Goal: Browse casually: Explore the website without a specific task or goal

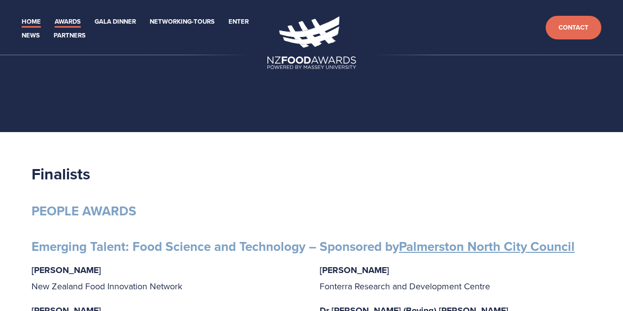
click at [32, 18] on link "Home" at bounding box center [31, 21] width 19 height 11
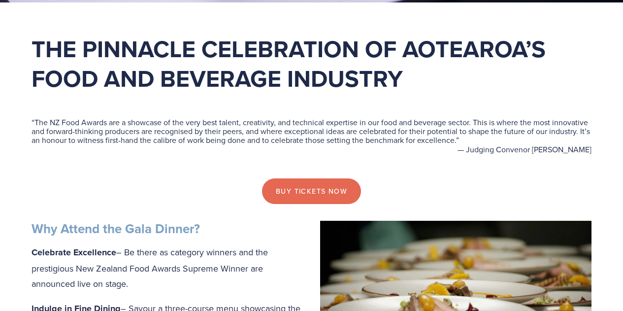
scroll to position [246, 0]
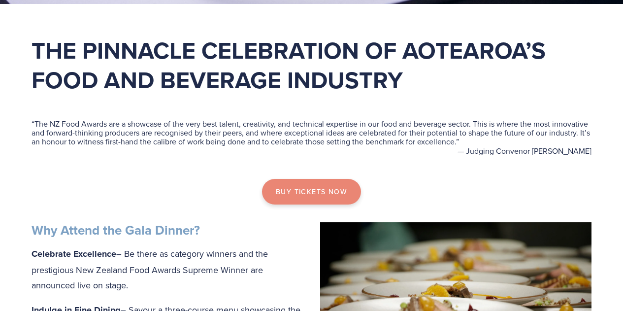
click at [300, 193] on link "Buy tickets now" at bounding box center [311, 192] width 99 height 26
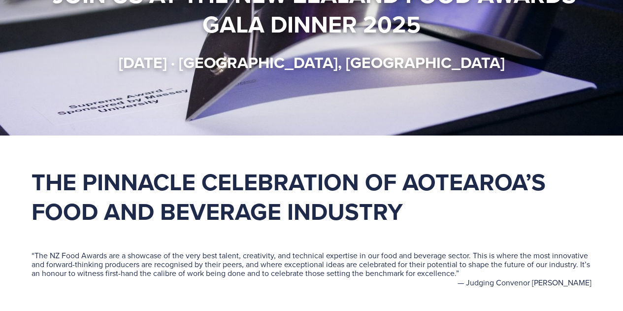
scroll to position [0, 0]
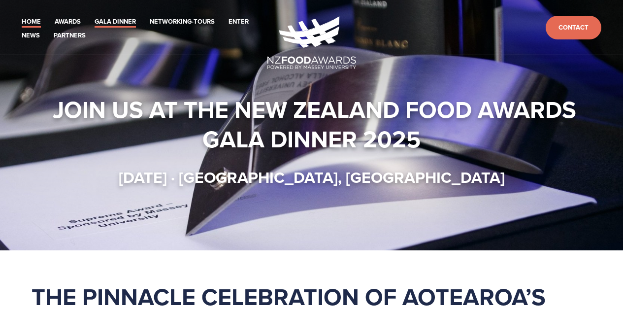
click at [99, 22] on link "Gala Dinner" at bounding box center [115, 21] width 41 height 11
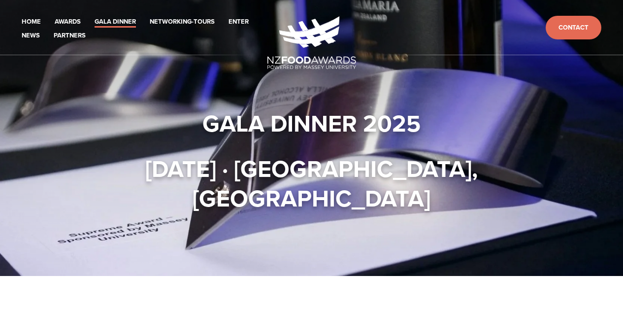
scroll to position [394, 0]
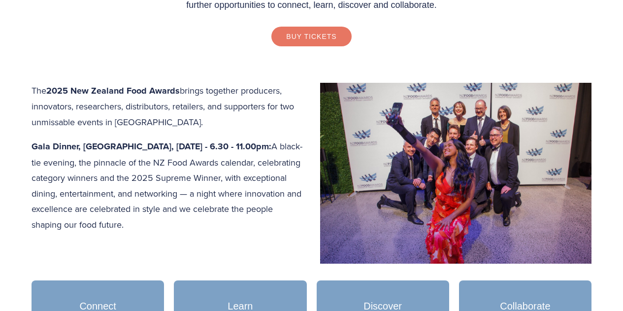
click at [291, 29] on link "Buy Tickets" at bounding box center [311, 37] width 80 height 20
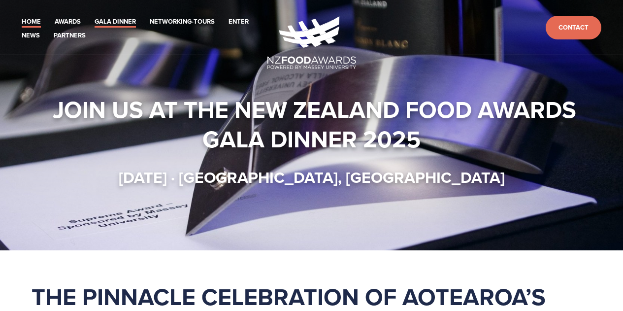
click at [104, 19] on link "Gala Dinner" at bounding box center [115, 21] width 41 height 11
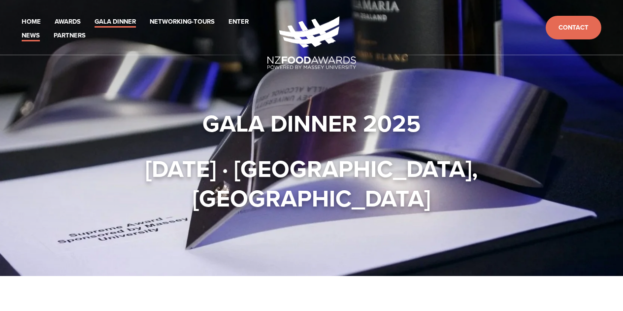
click at [27, 31] on link "News" at bounding box center [31, 35] width 18 height 11
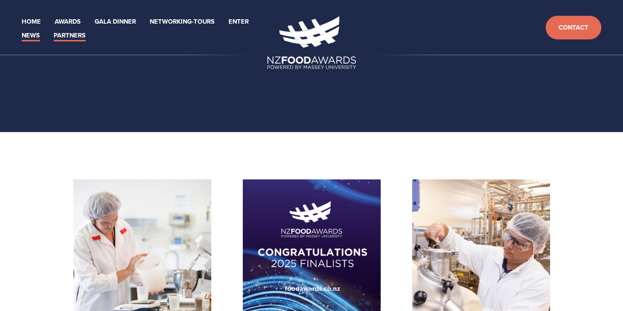
click at [60, 32] on link "Partners" at bounding box center [70, 35] width 32 height 11
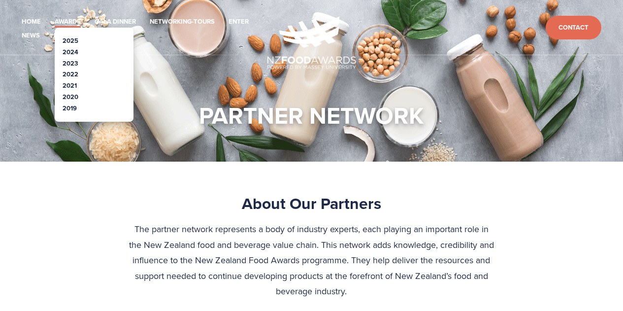
click at [68, 18] on link "Awards" at bounding box center [68, 21] width 26 height 11
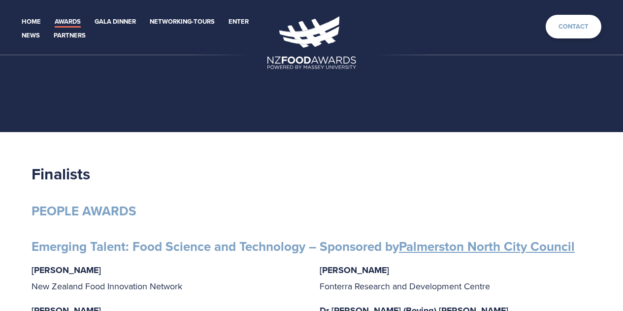
click at [583, 33] on link "Contact" at bounding box center [574, 27] width 56 height 24
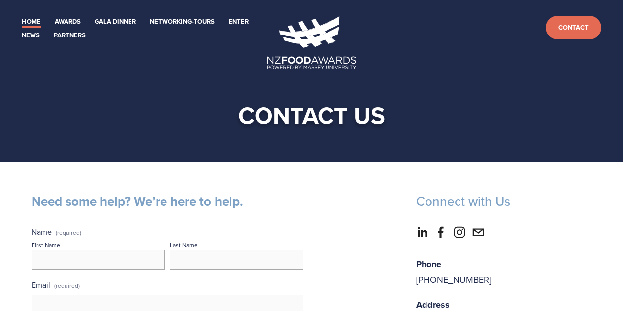
click at [27, 20] on link "Home" at bounding box center [31, 21] width 19 height 11
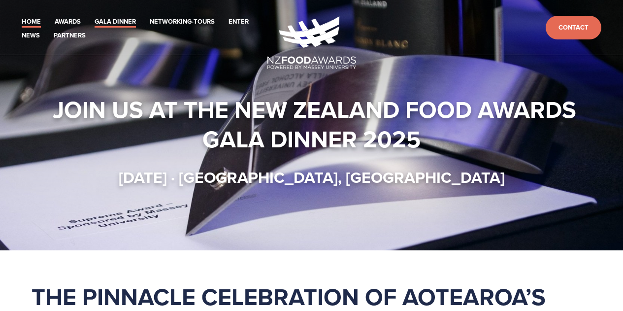
click at [104, 21] on link "Gala Dinner" at bounding box center [115, 21] width 41 height 11
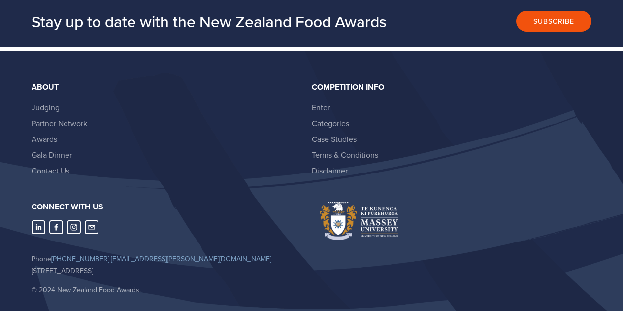
scroll to position [1379, 0]
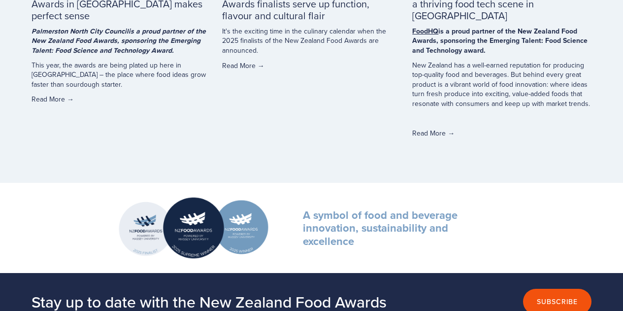
scroll to position [2610, 0]
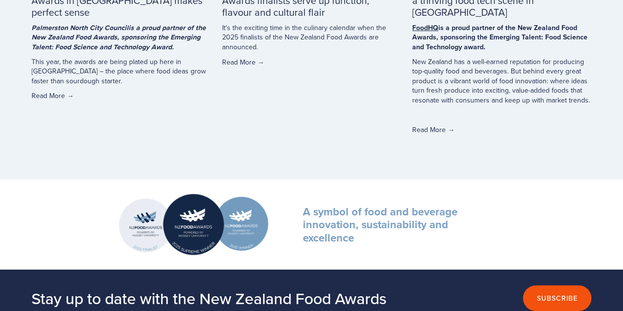
click at [40, 91] on link "Read More →" at bounding box center [121, 96] width 179 height 10
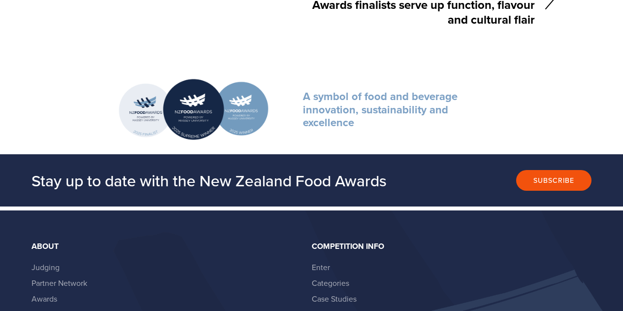
scroll to position [1231, 0]
